Goal: Information Seeking & Learning: Learn about a topic

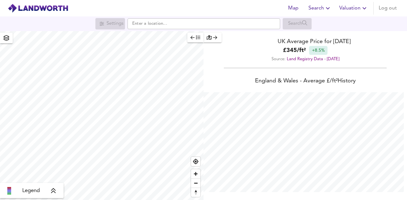
scroll to position [200, 407]
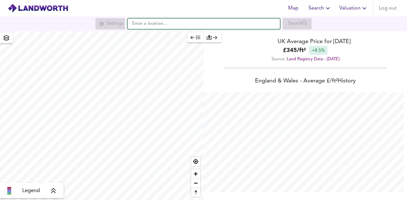
click at [152, 27] on input "text" at bounding box center [203, 23] width 152 height 11
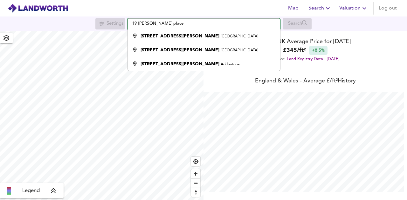
type input "[STREET_ADDRESS][PERSON_NAME]"
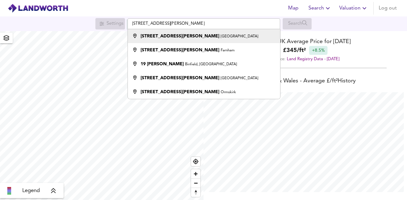
click at [211, 36] on div "[STREET_ADDRESS][PERSON_NAME]" at bounding box center [202, 36] width 146 height 6
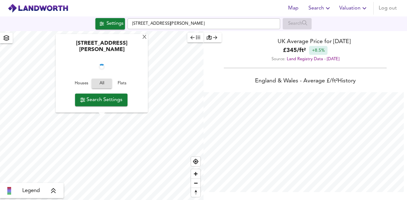
checkbox input "false"
checkbox input "true"
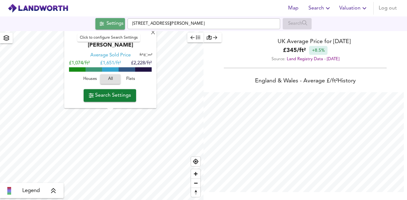
click at [109, 24] on div "Settings" at bounding box center [114, 24] width 17 height 8
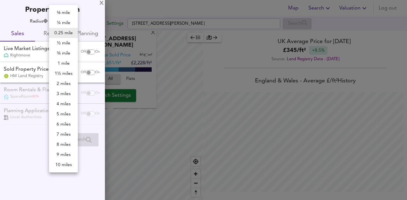
click at [54, 20] on body "Map Search Valuation Log out Settings [STREET_ADDRESS][PERSON_NAME] Search X [S…" at bounding box center [203, 100] width 407 height 200
click at [55, 22] on li "¼ mile" at bounding box center [63, 23] width 29 height 10
type input "402"
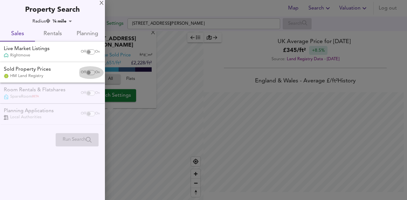
click at [86, 69] on div "Off On" at bounding box center [90, 72] width 27 height 13
checkbox input "true"
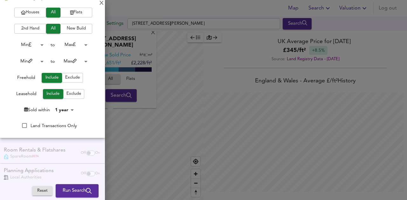
scroll to position [94, 0]
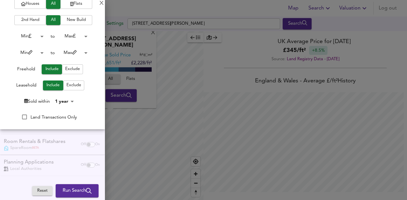
click at [56, 101] on body "Map Search Valuation Log out Settings [STREET_ADDRESS][PERSON_NAME] Search X [S…" at bounding box center [203, 100] width 407 height 200
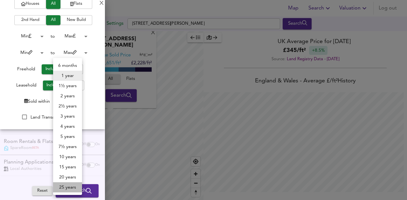
click at [57, 186] on li "25 years" at bounding box center [67, 188] width 29 height 10
type input "300"
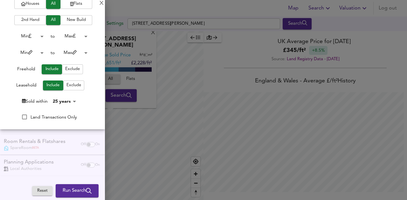
click at [63, 190] on span "Run Search" at bounding box center [77, 191] width 29 height 8
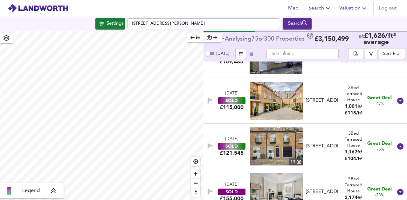
scroll to position [459, 0]
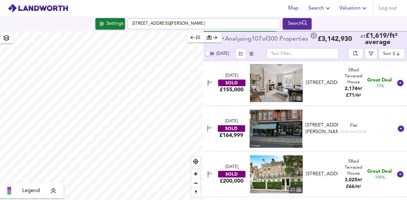
click at [104, 114] on div at bounding box center [101, 115] width 203 height 169
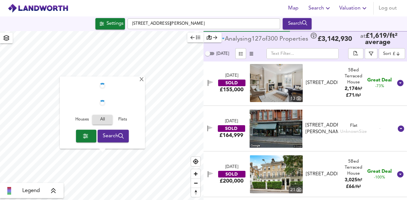
type input "408"
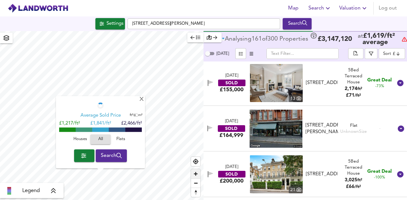
click at [194, 170] on span "Zoom in" at bounding box center [195, 174] width 9 height 9
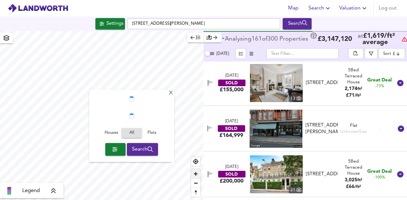
click at [192, 170] on span "Zoom in" at bounding box center [195, 174] width 9 height 9
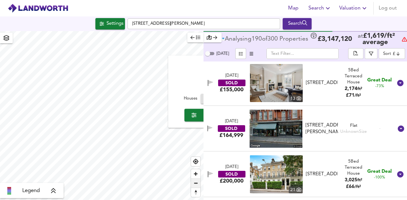
click at [196, 180] on span "Zoom out" at bounding box center [195, 183] width 9 height 9
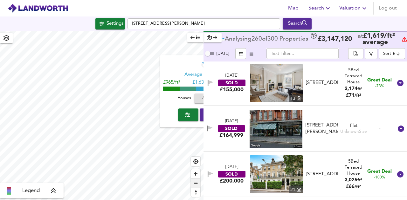
click at [196, 180] on span "Zoom out" at bounding box center [195, 183] width 9 height 9
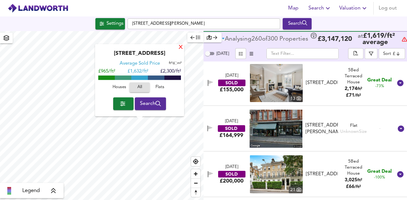
click at [181, 49] on div "X" at bounding box center [180, 48] width 5 height 6
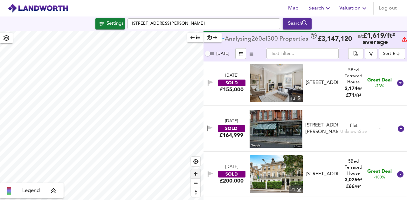
click at [196, 171] on span "Zoom in" at bounding box center [195, 174] width 9 height 9
click at [198, 172] on span "Zoom in" at bounding box center [195, 174] width 9 height 9
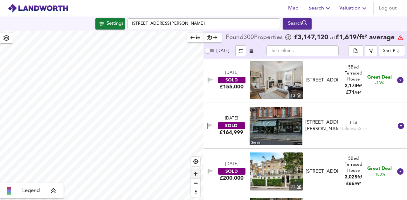
click at [198, 172] on span "Zoom in" at bounding box center [195, 174] width 9 height 9
click at [196, 176] on span "Zoom in" at bounding box center [195, 174] width 9 height 9
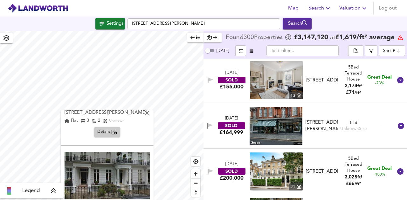
scroll to position [93, 0]
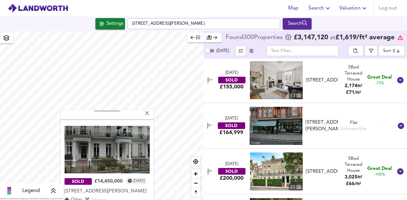
click at [112, 147] on img at bounding box center [106, 150] width 85 height 48
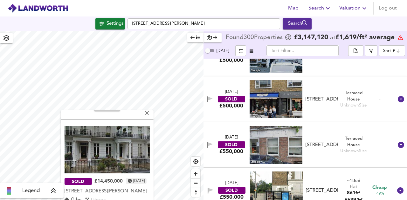
scroll to position [1729, 0]
